Goal: Use online tool/utility: Utilize a website feature to perform a specific function

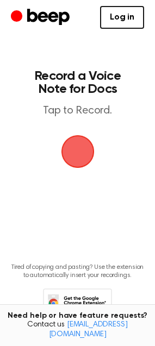
click at [88, 152] on span "button" at bounding box center [77, 151] width 33 height 33
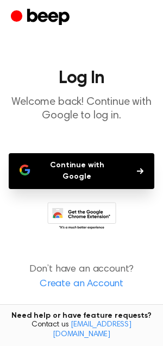
click at [114, 171] on button "Continue with Google" at bounding box center [81, 171] width 145 height 36
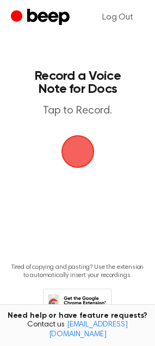
click at [78, 155] on span "button" at bounding box center [77, 151] width 39 height 39
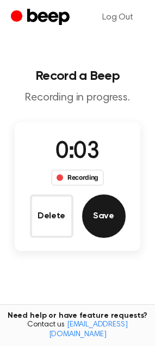
click at [122, 226] on button "Save" at bounding box center [103, 215] width 43 height 43
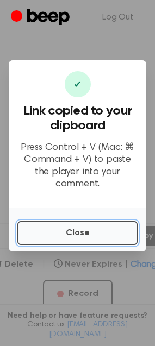
click at [122, 226] on button "Close" at bounding box center [77, 233] width 120 height 24
